Goal: Check status: Check status

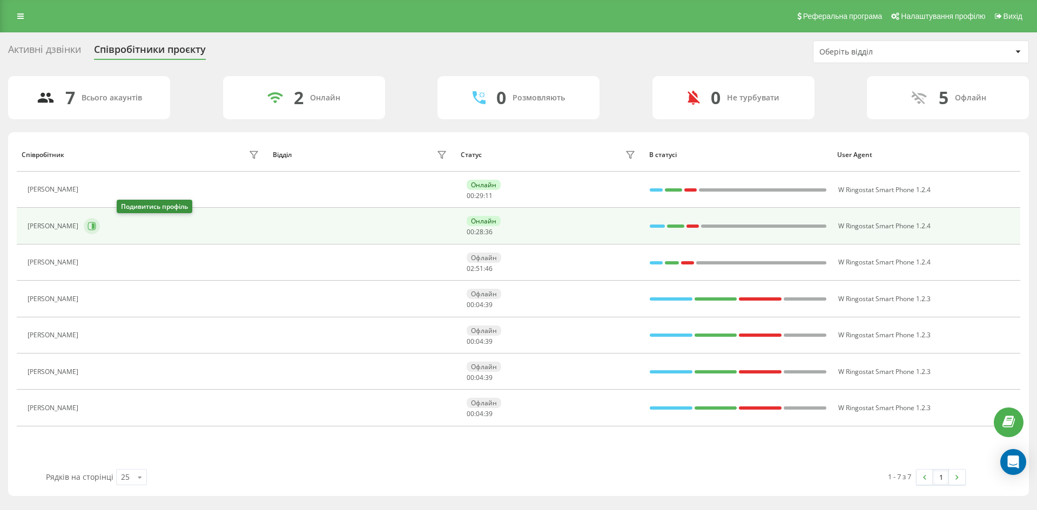
click at [96, 228] on icon at bounding box center [92, 226] width 8 height 8
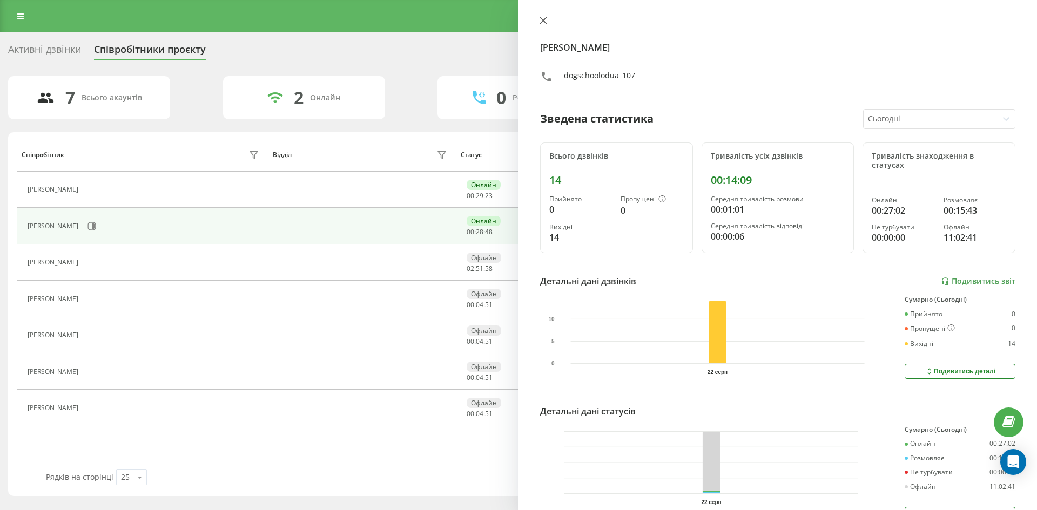
click at [539, 22] on icon at bounding box center [543, 21] width 8 height 8
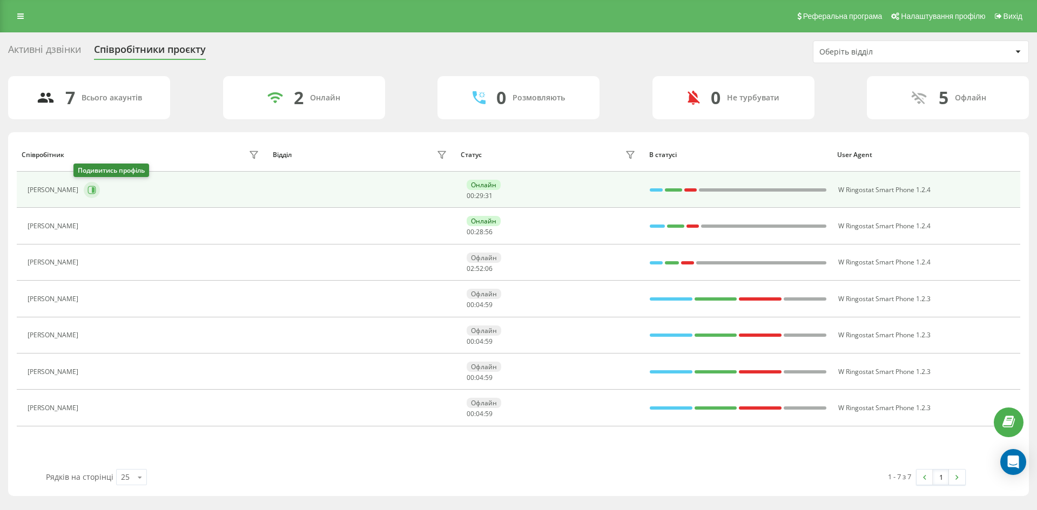
click at [87, 189] on icon at bounding box center [91, 190] width 9 height 9
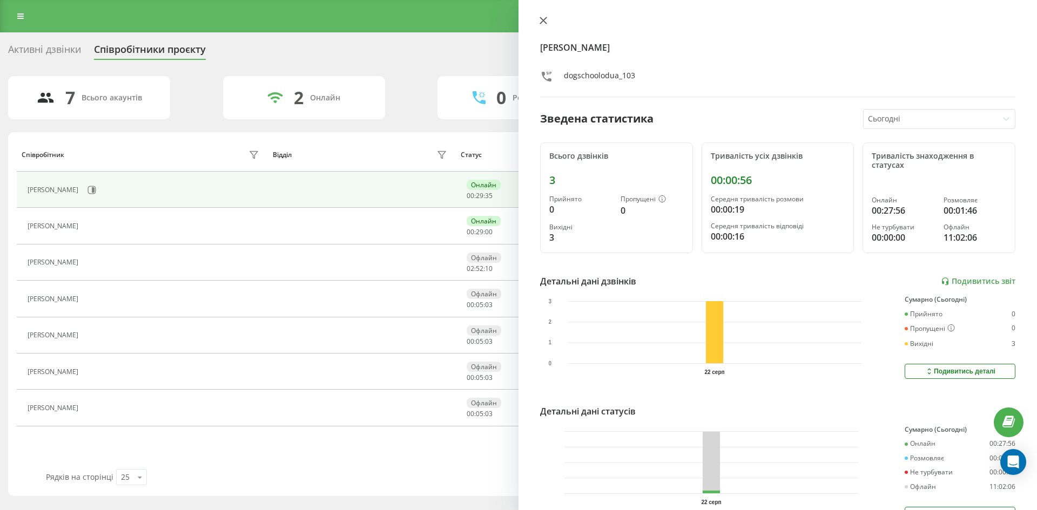
click at [541, 18] on icon at bounding box center [543, 20] width 6 height 6
